Goal: Task Accomplishment & Management: Manage account settings

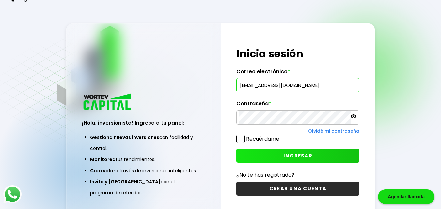
type input "[EMAIL_ADDRESS][DOMAIN_NAME]"
click at [302, 153] on span "INGRESAR" at bounding box center [297, 155] width 29 height 7
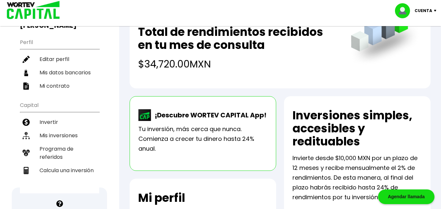
scroll to position [64, 0]
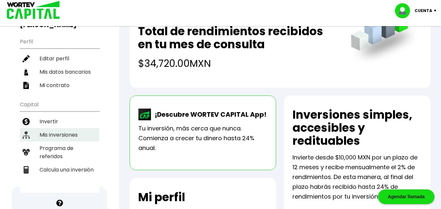
click at [65, 128] on li "Mis inversiones" at bounding box center [59, 134] width 79 height 13
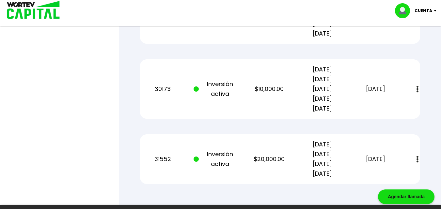
scroll to position [405, 0]
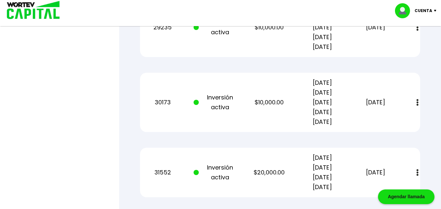
click at [416, 101] on button at bounding box center [417, 103] width 9 height 14
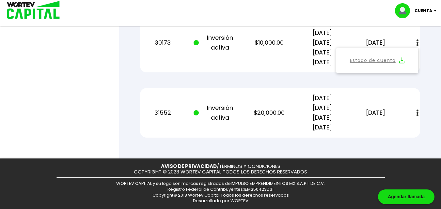
scroll to position [460, 0]
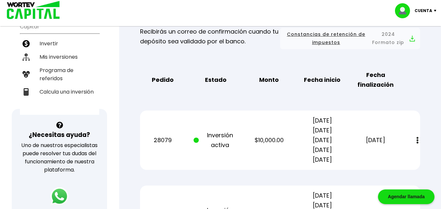
scroll to position [146, 0]
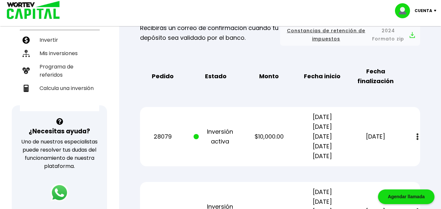
click at [420, 143] on button at bounding box center [417, 137] width 9 height 14
click at [428, 110] on div "Mis inversiones Como inversionista activo de WORTEV CAPITAL, apoyas el crecimie…" at bounding box center [280, 191] width 301 height 552
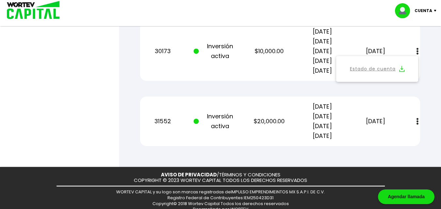
scroll to position [465, 0]
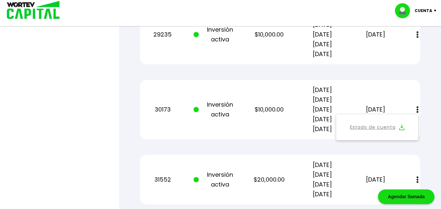
scroll to position [392, 0]
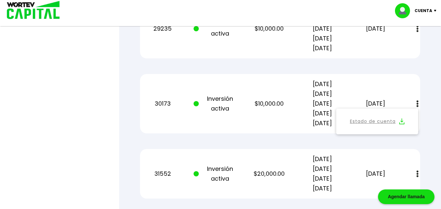
scroll to position [403, 0]
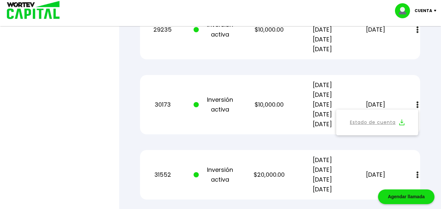
click at [418, 104] on img at bounding box center [417, 104] width 2 height 7
click at [419, 103] on button at bounding box center [417, 105] width 9 height 14
click at [417, 105] on img at bounding box center [417, 104] width 2 height 7
click at [416, 109] on button at bounding box center [417, 105] width 9 height 14
click at [383, 121] on link "Estado de cuenta" at bounding box center [373, 122] width 46 height 8
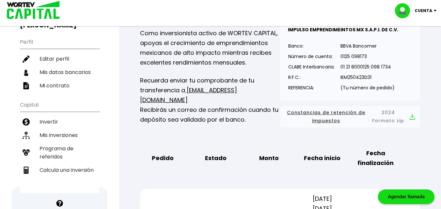
scroll to position [0, 0]
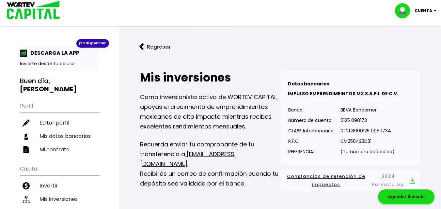
click at [431, 14] on p "Cuenta" at bounding box center [423, 11] width 18 height 10
click at [430, 46] on li "Cerrar sesión" at bounding box center [416, 43] width 52 height 13
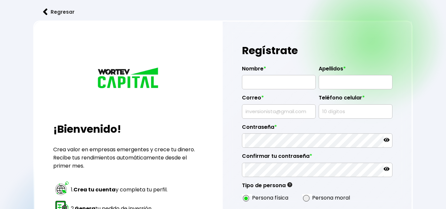
radio input "true"
